Goal: Find specific page/section: Find specific page/section

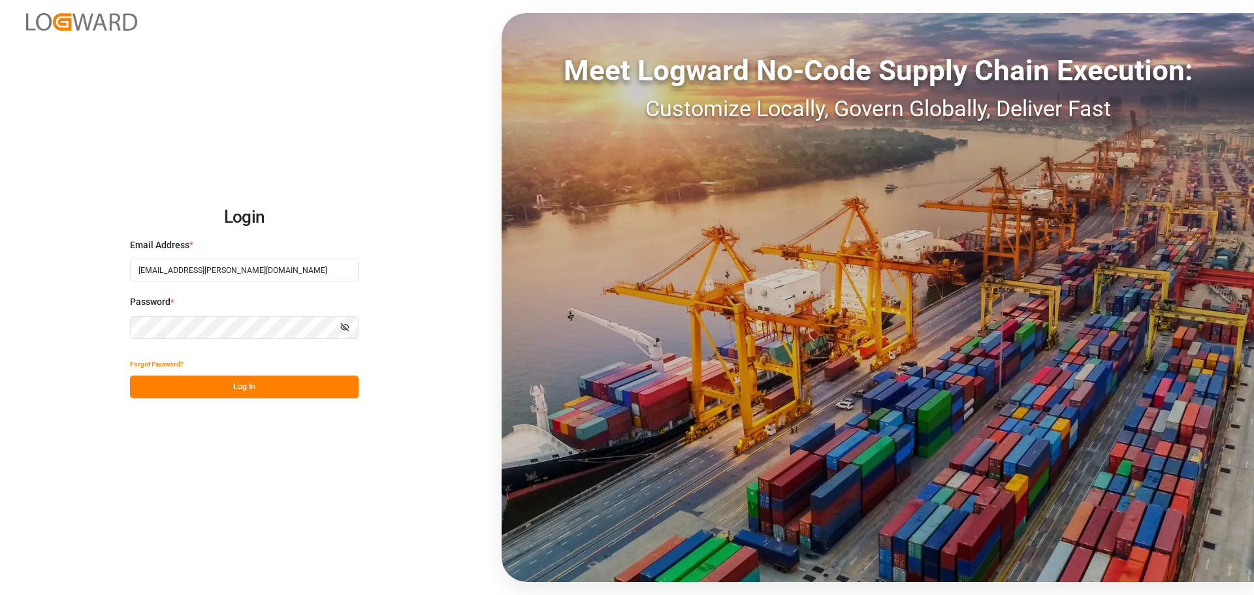
click at [220, 379] on button "Log In" at bounding box center [244, 387] width 229 height 23
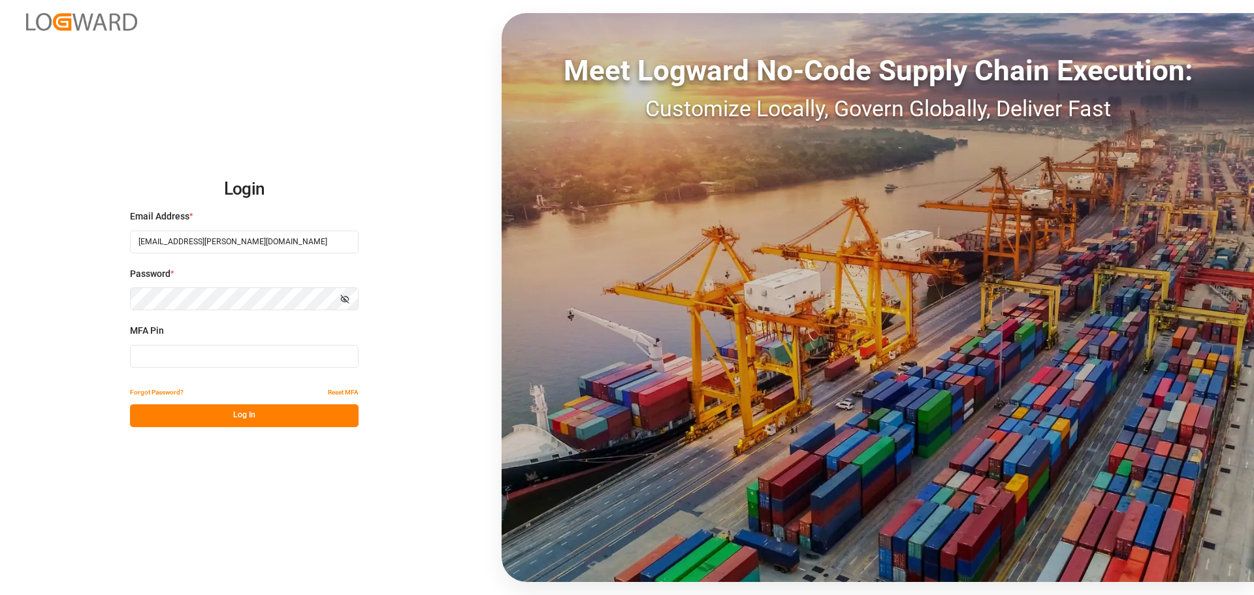
click at [191, 355] on input at bounding box center [244, 356] width 229 height 23
type input "782943"
click at [232, 417] on button "Log In" at bounding box center [244, 415] width 229 height 23
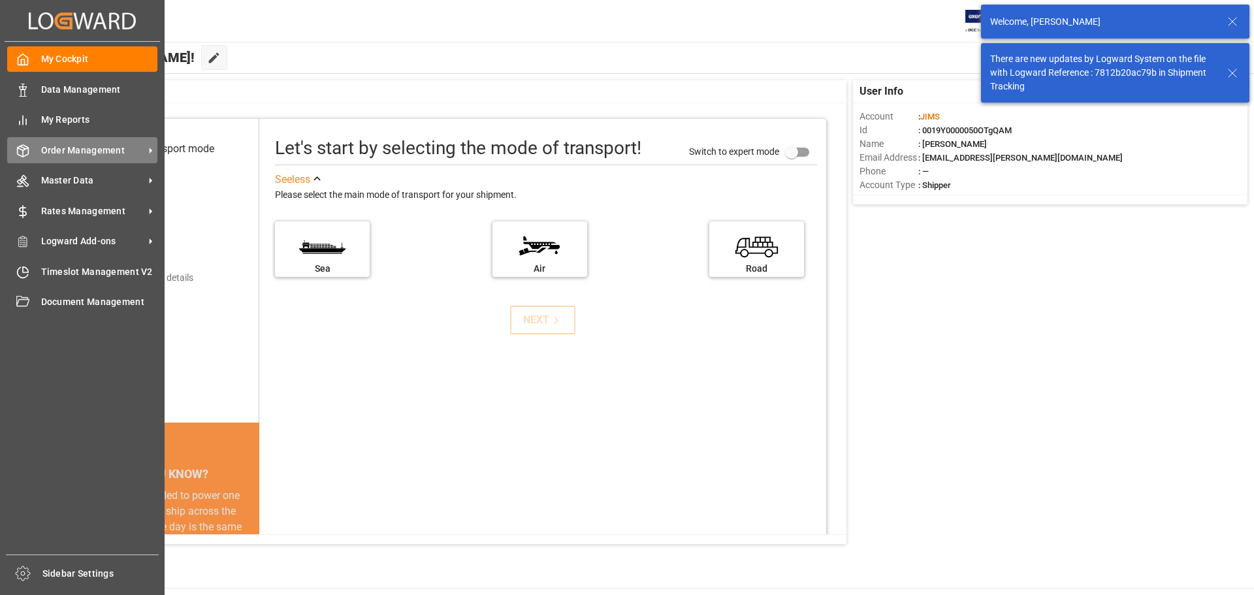
click at [48, 155] on span "Order Management" at bounding box center [92, 151] width 103 height 14
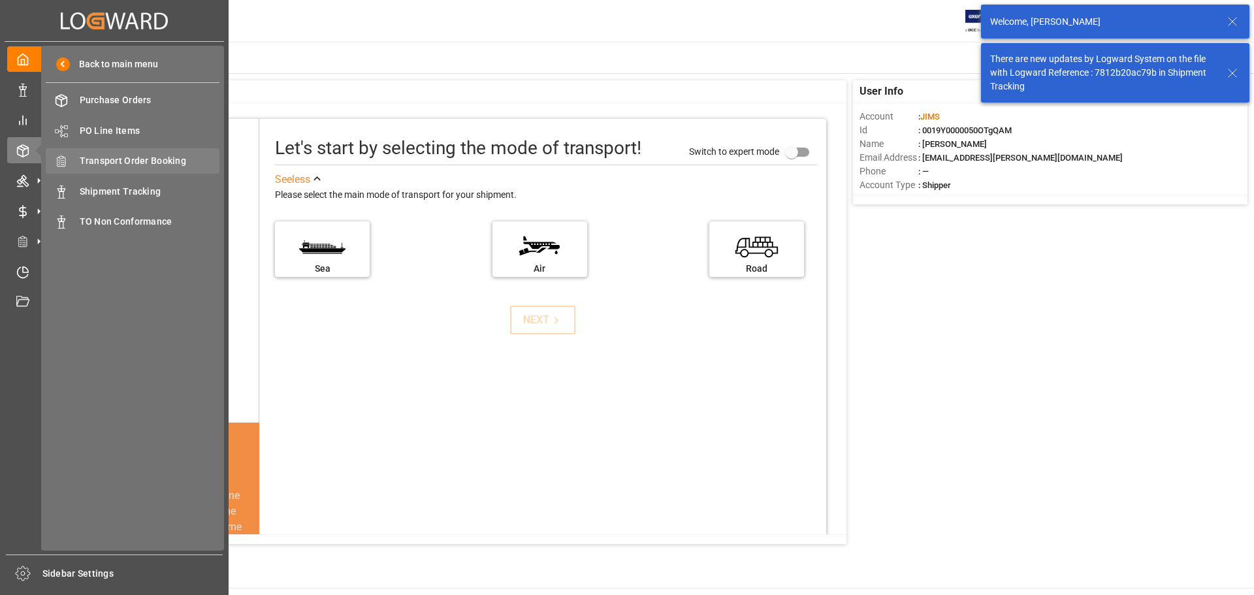
click at [167, 156] on span "Transport Order Booking" at bounding box center [150, 161] width 140 height 14
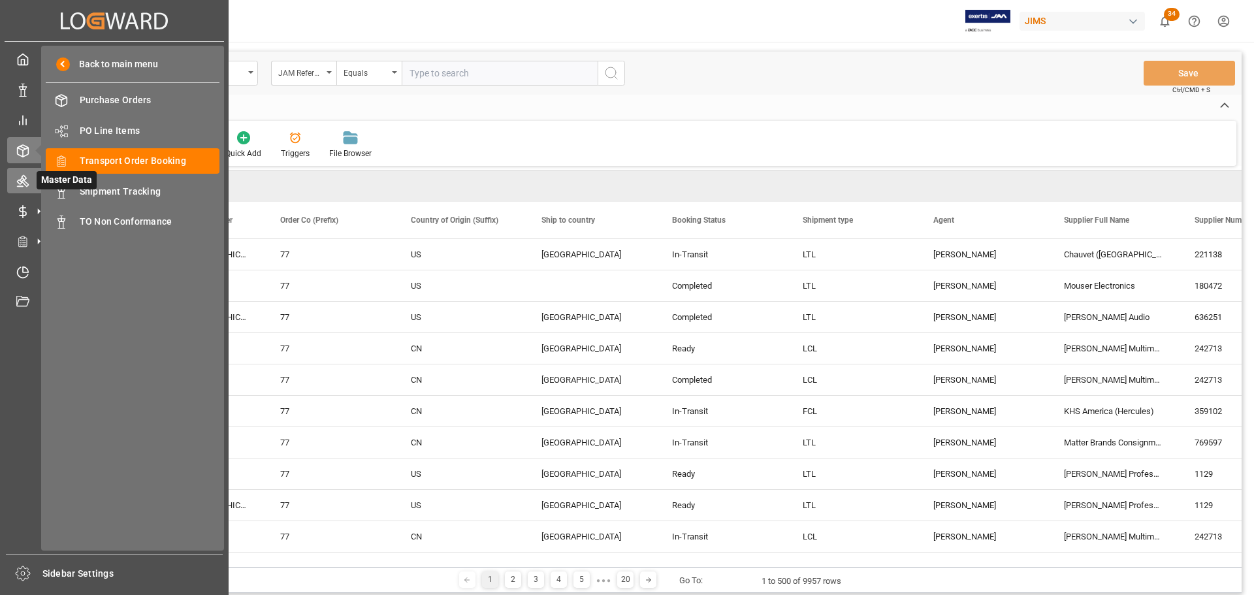
click at [15, 179] on div at bounding box center [18, 181] width 22 height 14
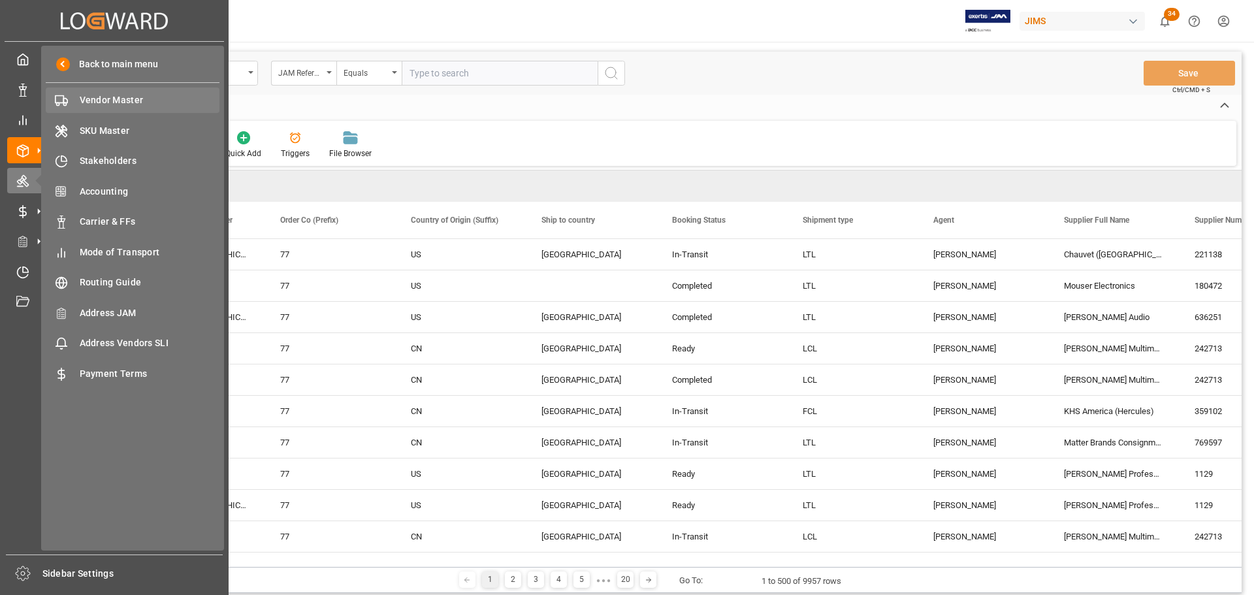
click at [90, 103] on span "Vendor Master" at bounding box center [150, 100] width 140 height 14
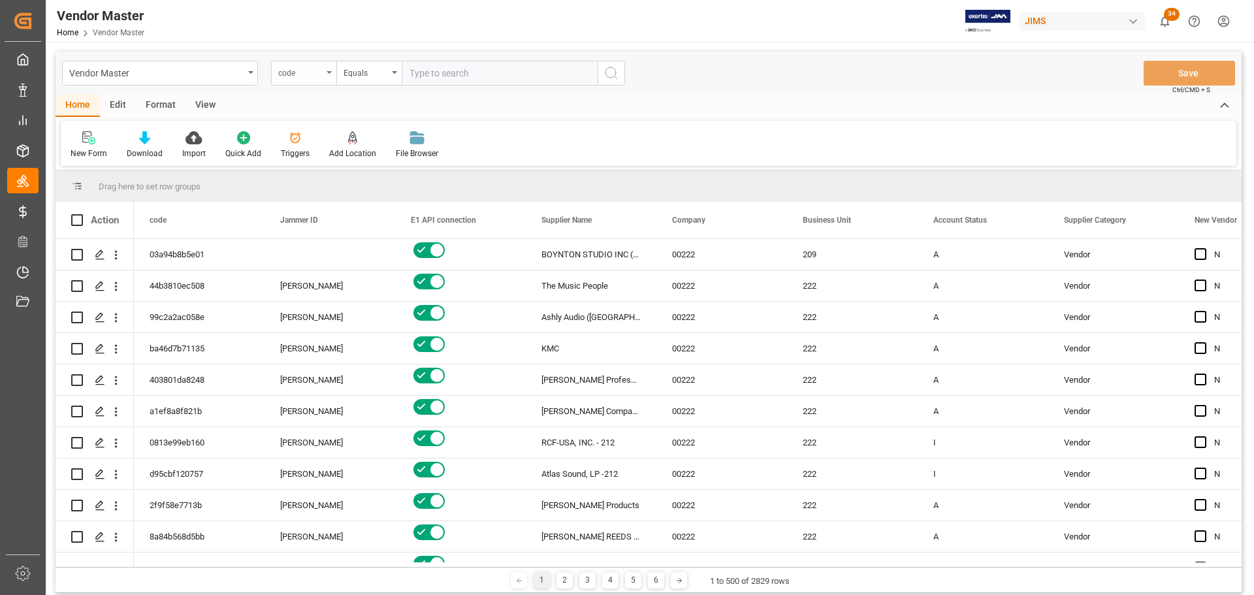
click at [325, 69] on div "code" at bounding box center [303, 73] width 65 height 25
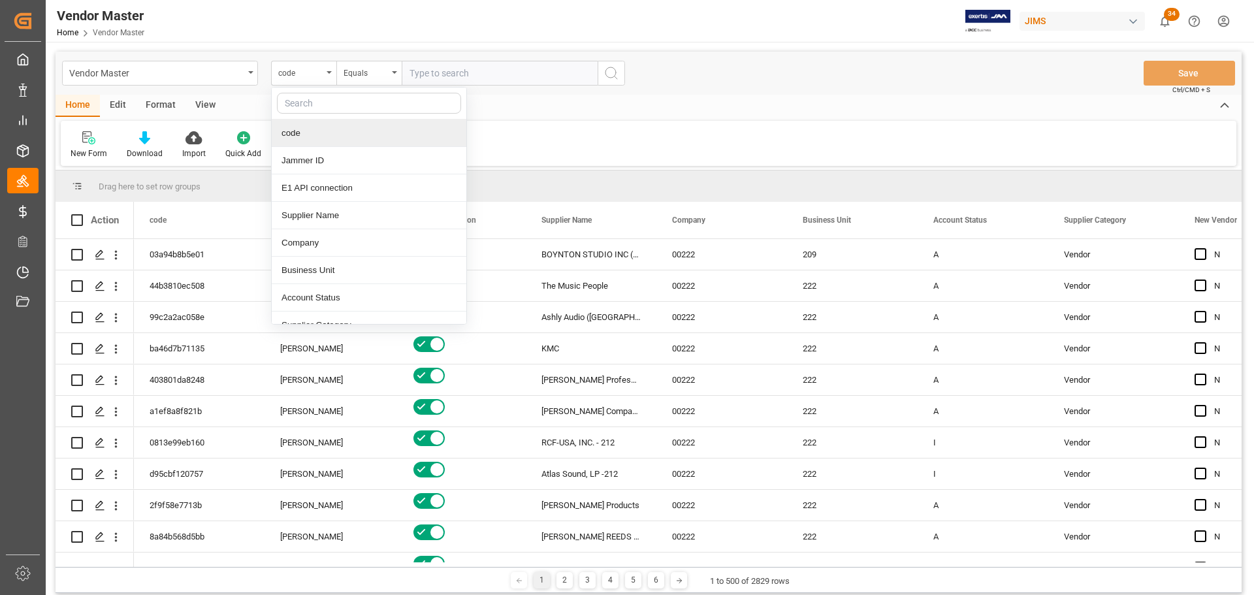
type input "s"
click at [344, 233] on div "Supplier Number" at bounding box center [369, 242] width 195 height 27
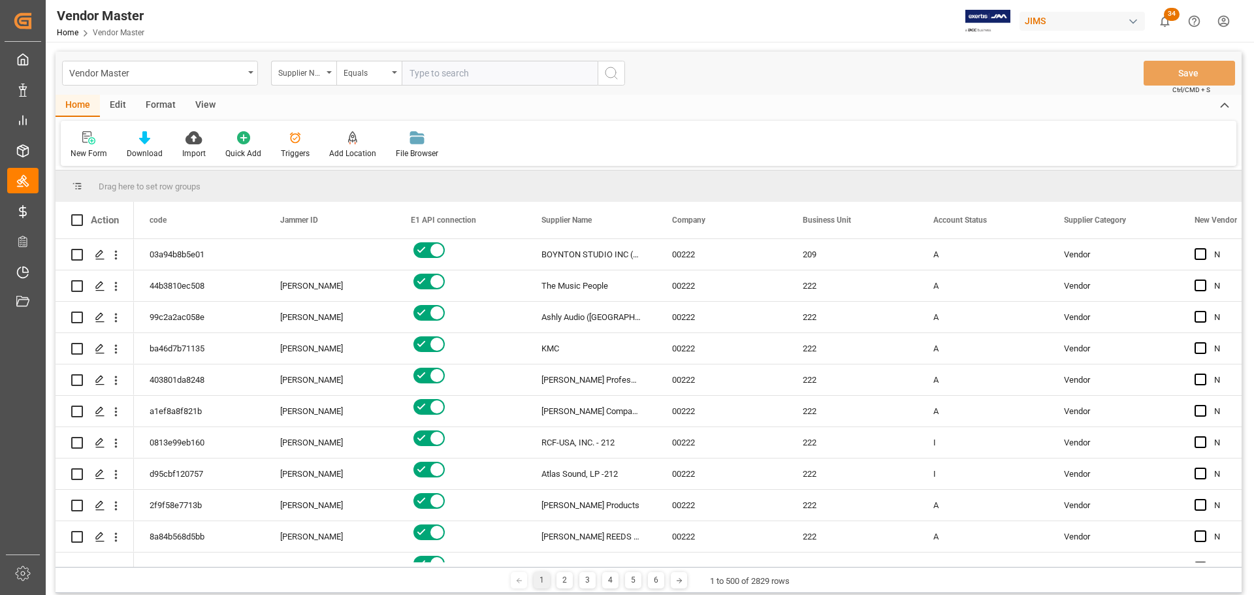
click at [475, 66] on input "text" at bounding box center [500, 73] width 196 height 25
type input "662807"
click at [614, 74] on icon "search button" at bounding box center [611, 73] width 16 height 16
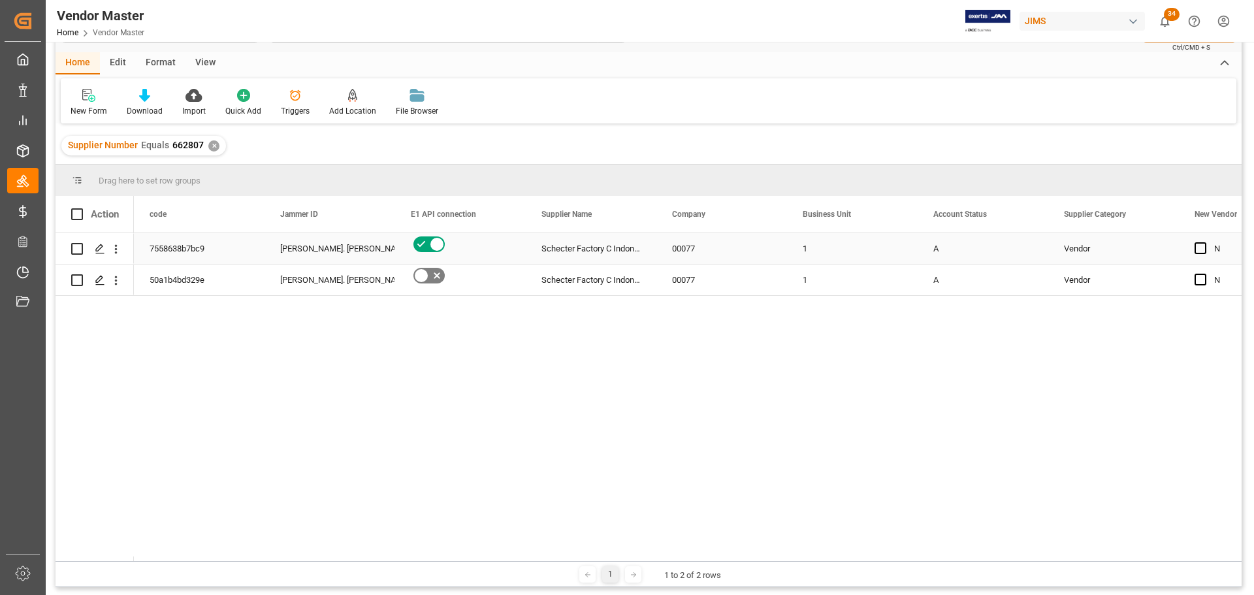
scroll to position [65, 0]
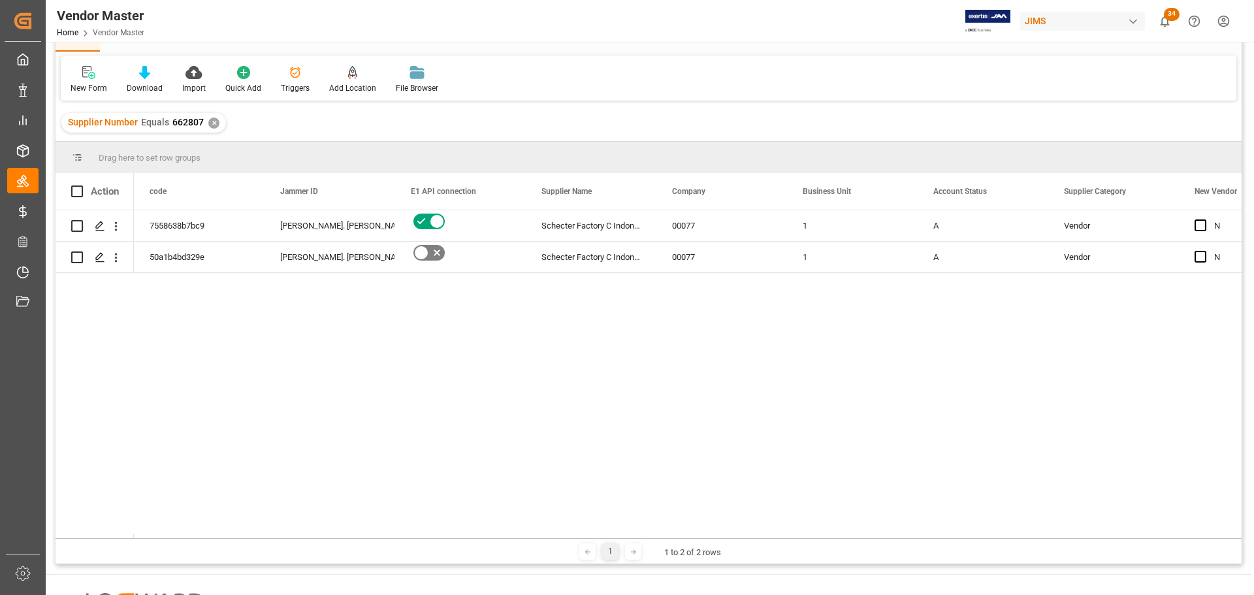
click at [211, 127] on div "✕" at bounding box center [213, 123] width 11 height 11
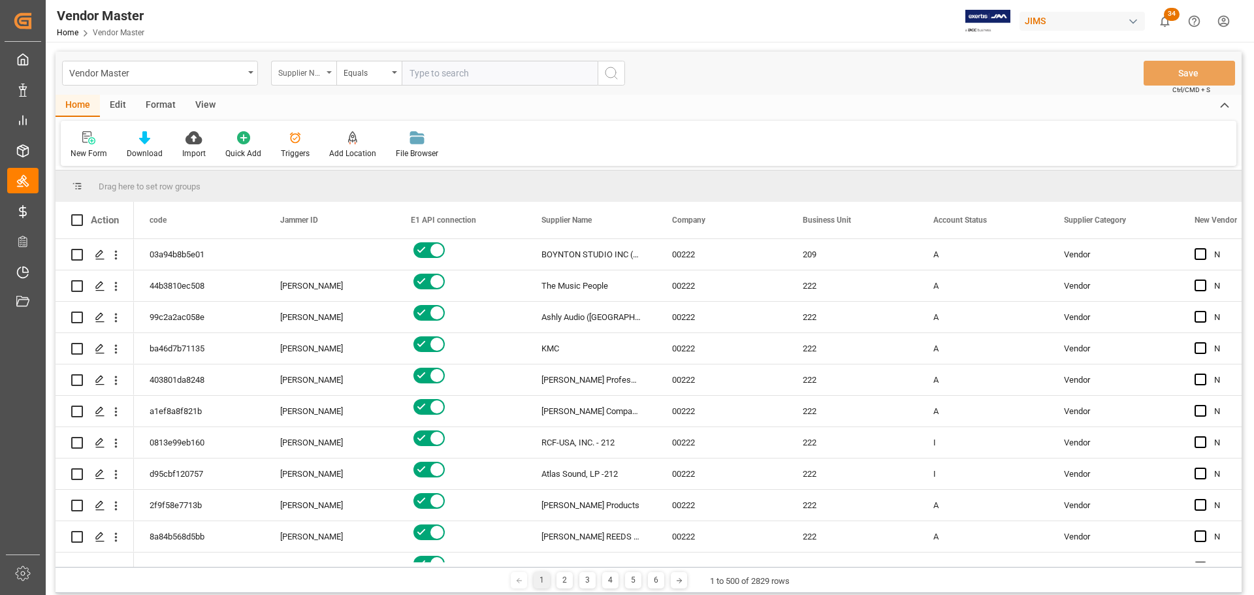
click at [315, 69] on div "Supplier Number" at bounding box center [300, 71] width 44 height 15
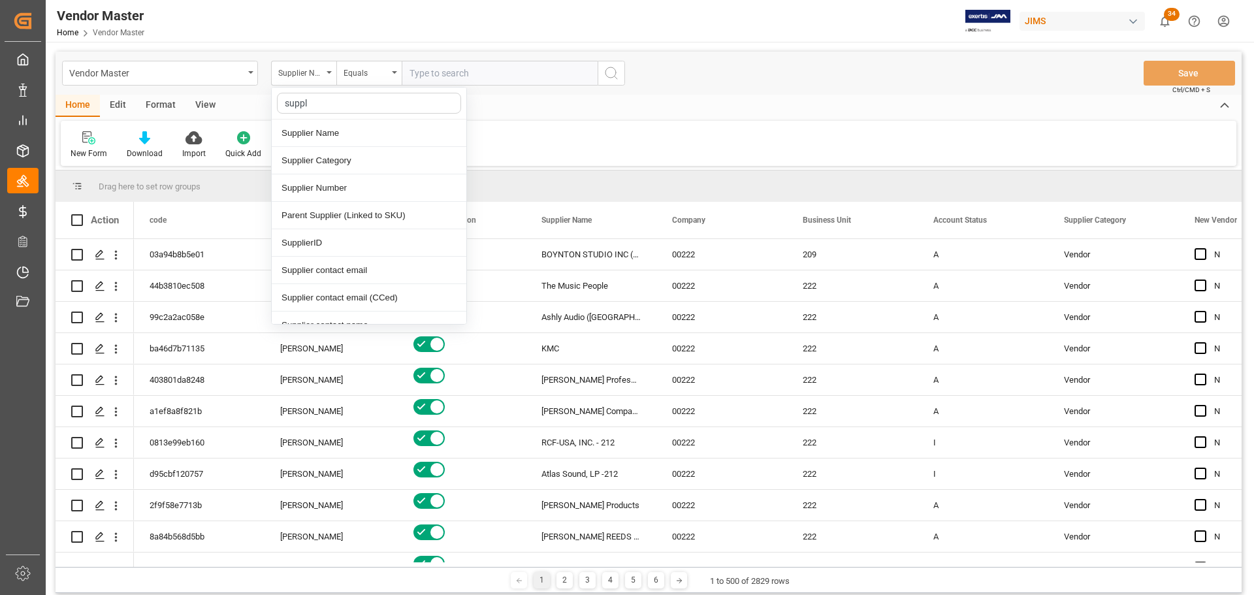
type input "suppli"
click at [337, 126] on div "Supplier Name" at bounding box center [369, 133] width 195 height 27
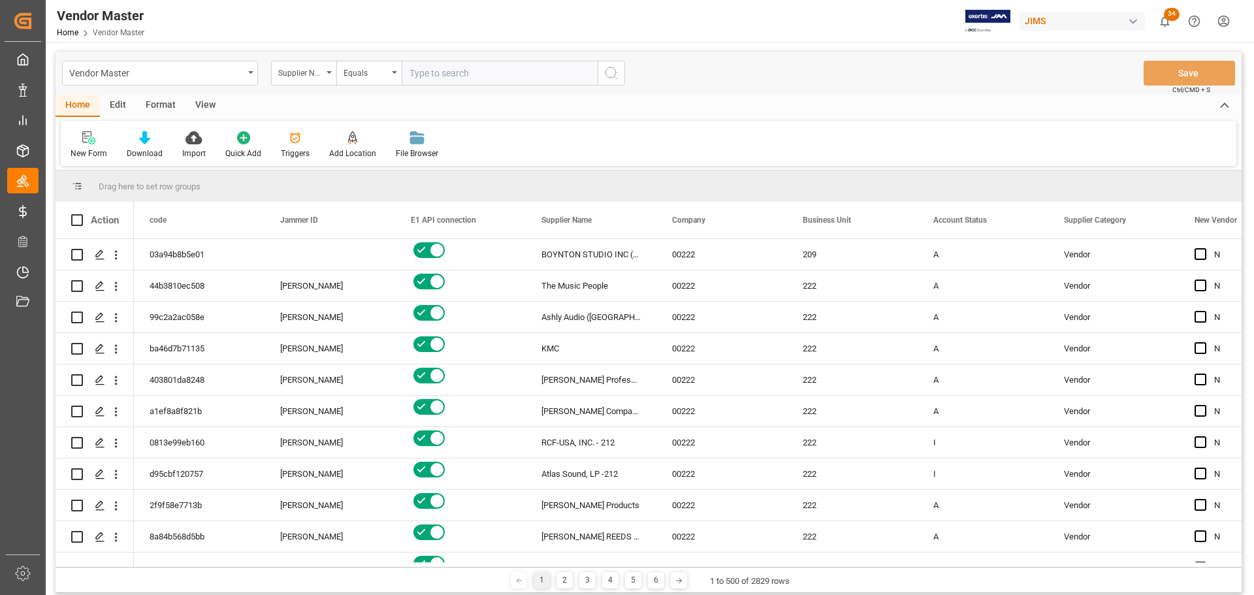
click at [469, 73] on input "text" at bounding box center [500, 73] width 196 height 25
click at [381, 72] on div "Equals" at bounding box center [366, 71] width 44 height 15
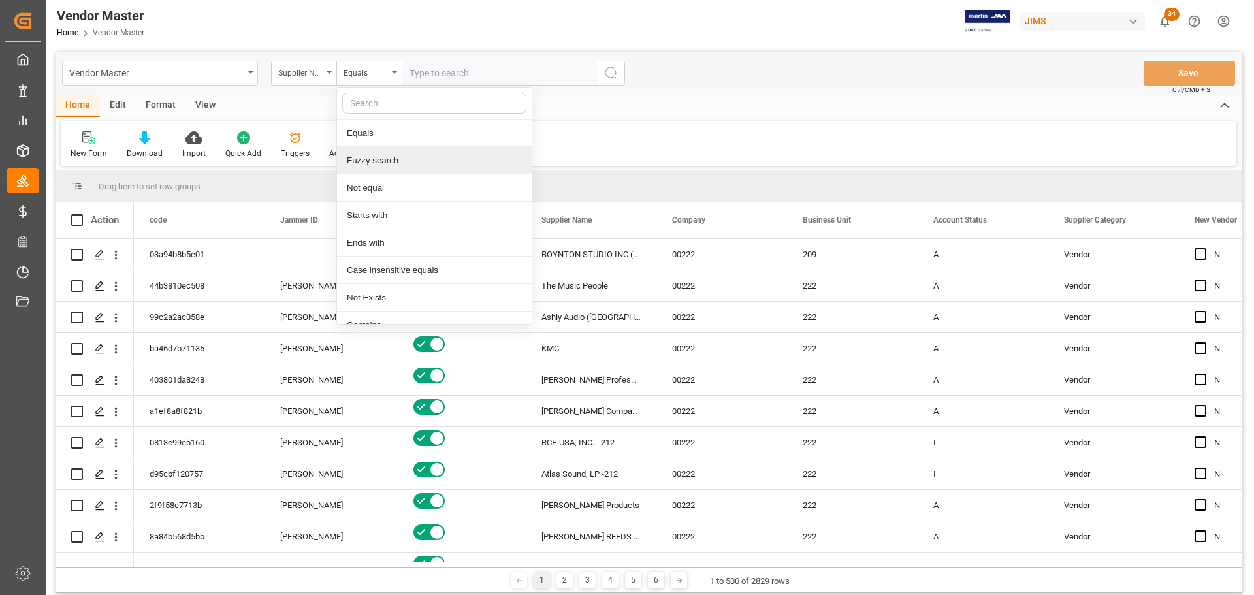
click at [379, 159] on div "Fuzzy search" at bounding box center [434, 160] width 195 height 27
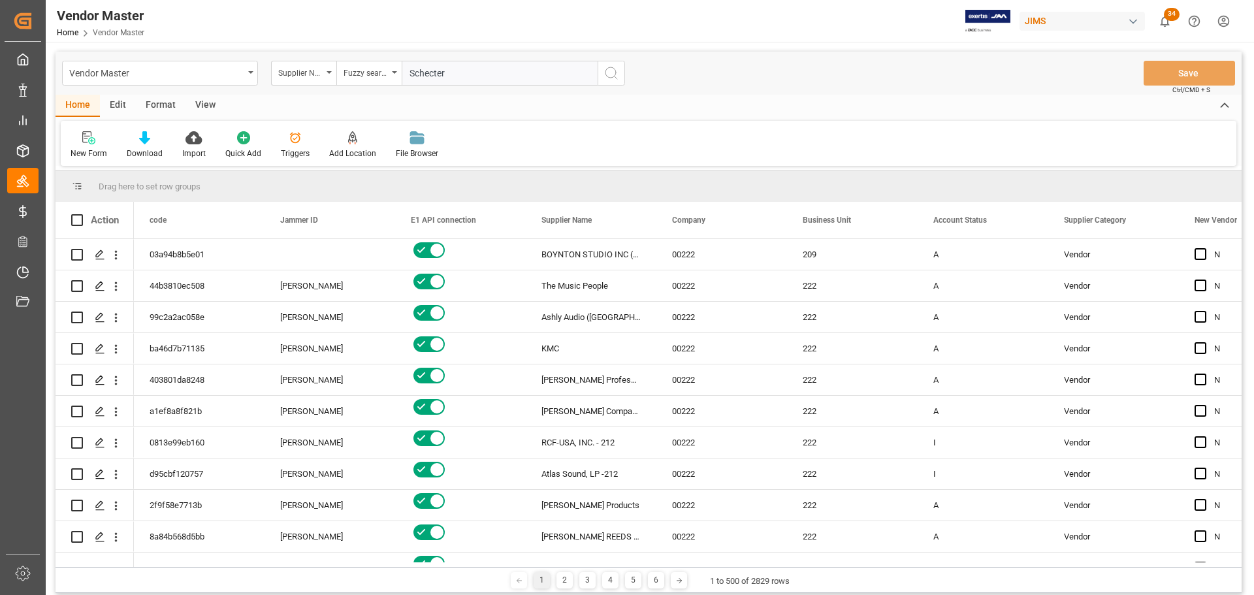
type input "Schecter"
click at [618, 74] on icon "search button" at bounding box center [611, 73] width 16 height 16
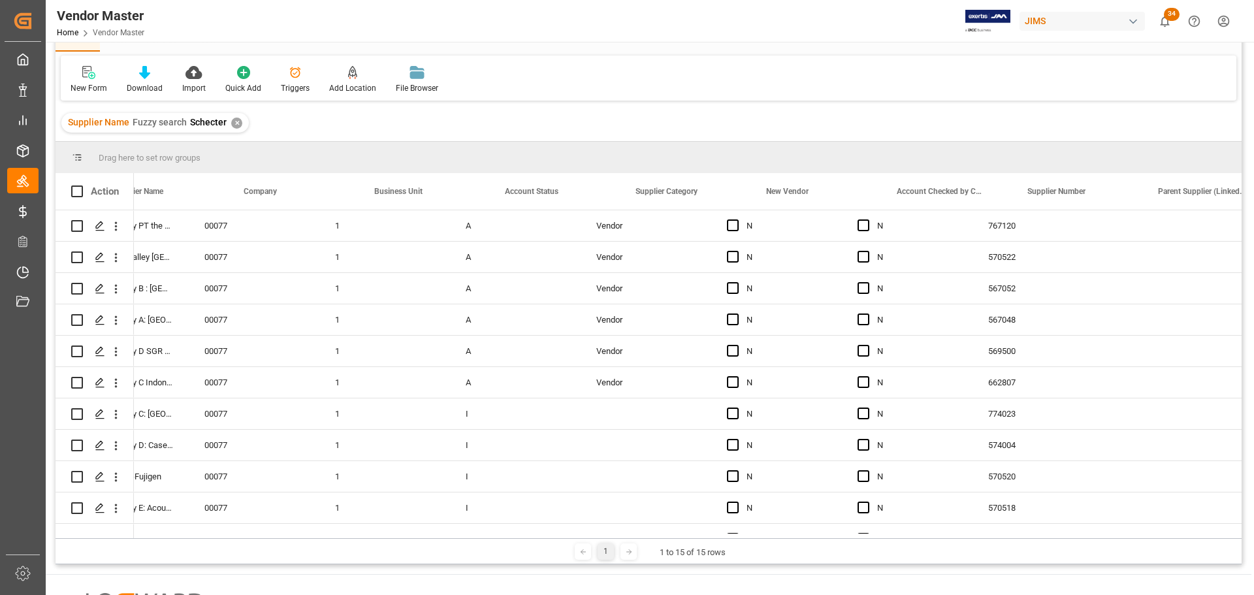
scroll to position [0, 385]
